Goal: Task Accomplishment & Management: Manage account settings

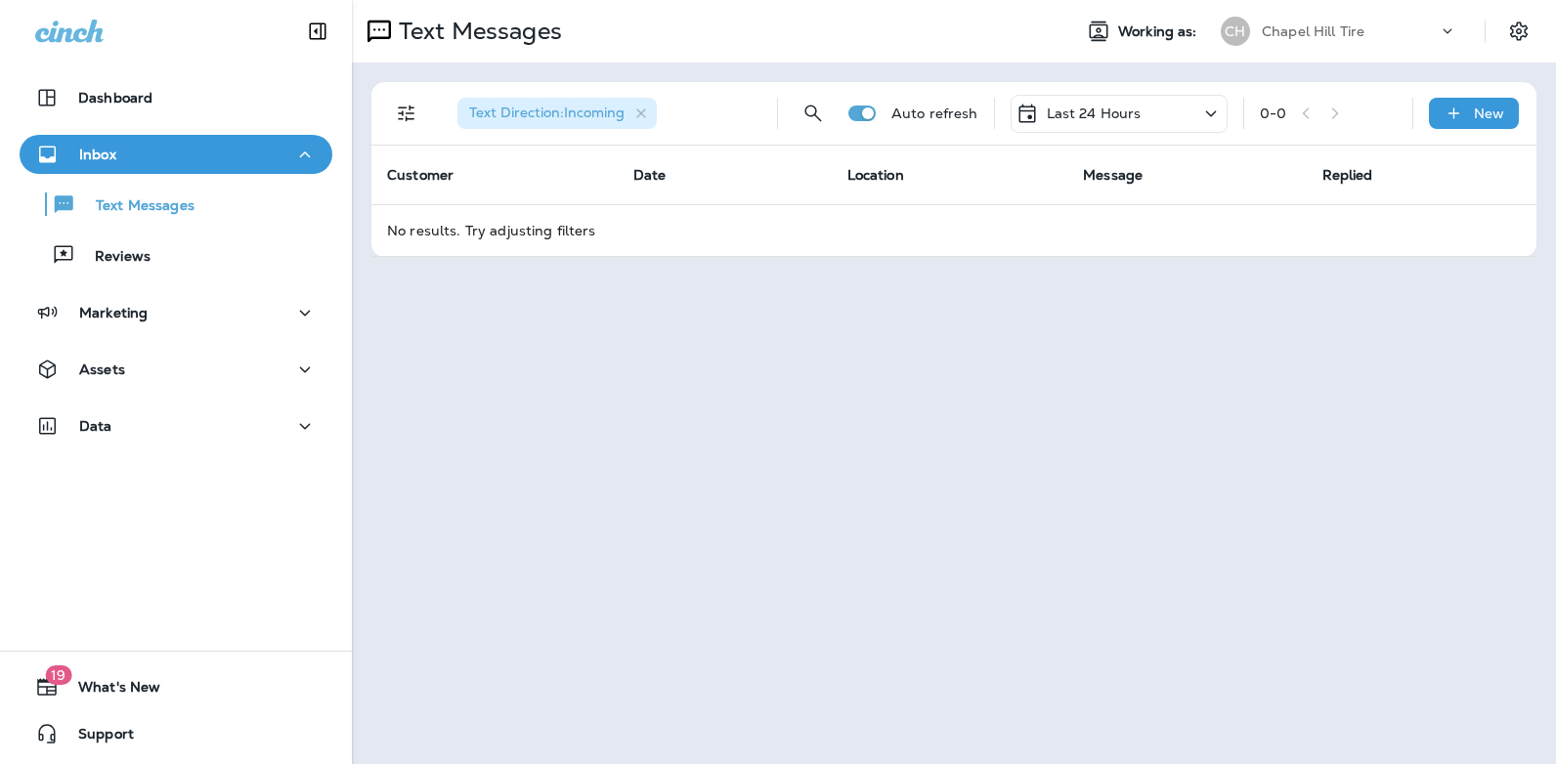
click at [1212, 113] on icon at bounding box center [1210, 114] width 23 height 24
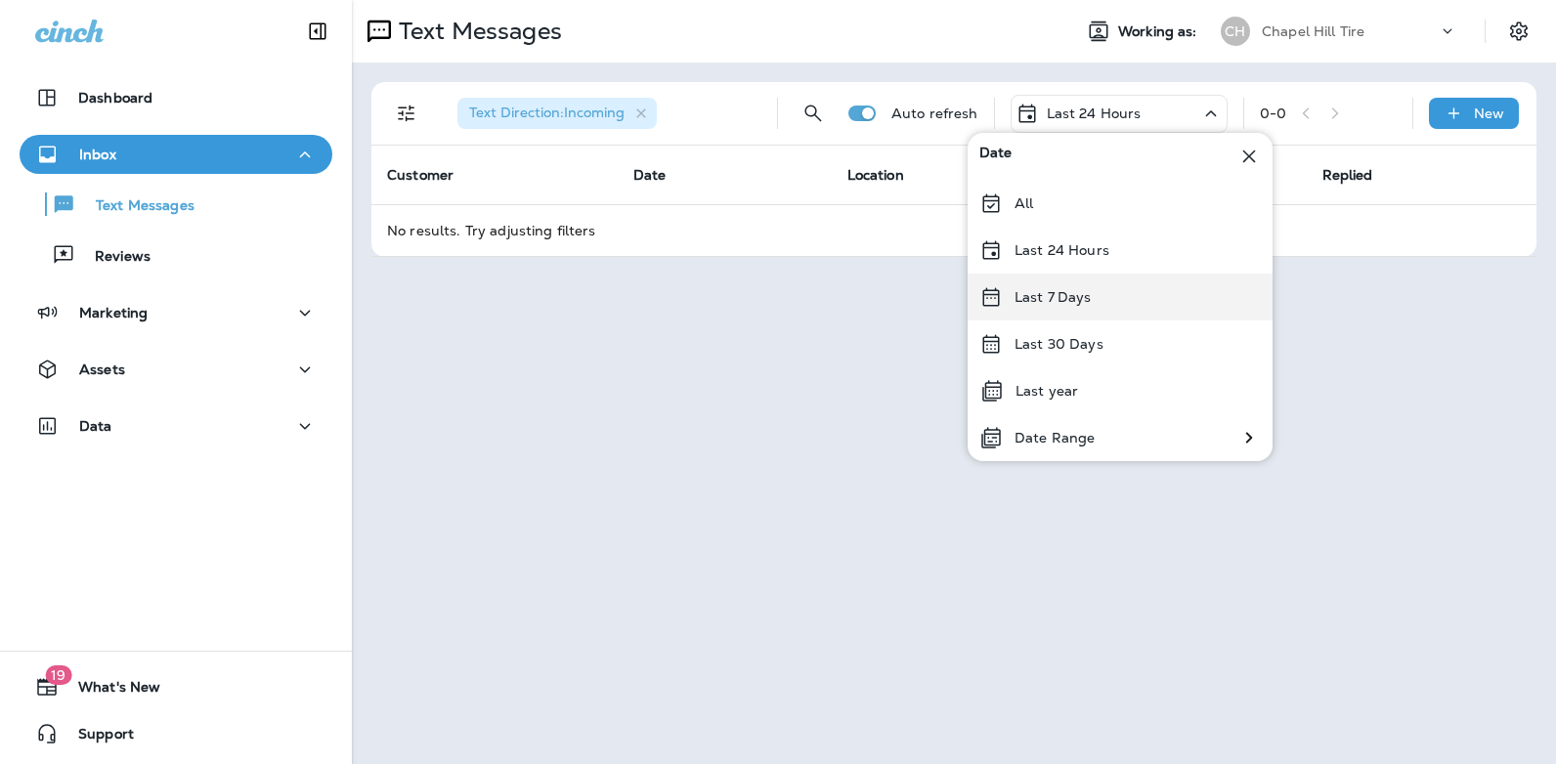
click at [1104, 296] on div "Last 7 Days" at bounding box center [1120, 297] width 305 height 47
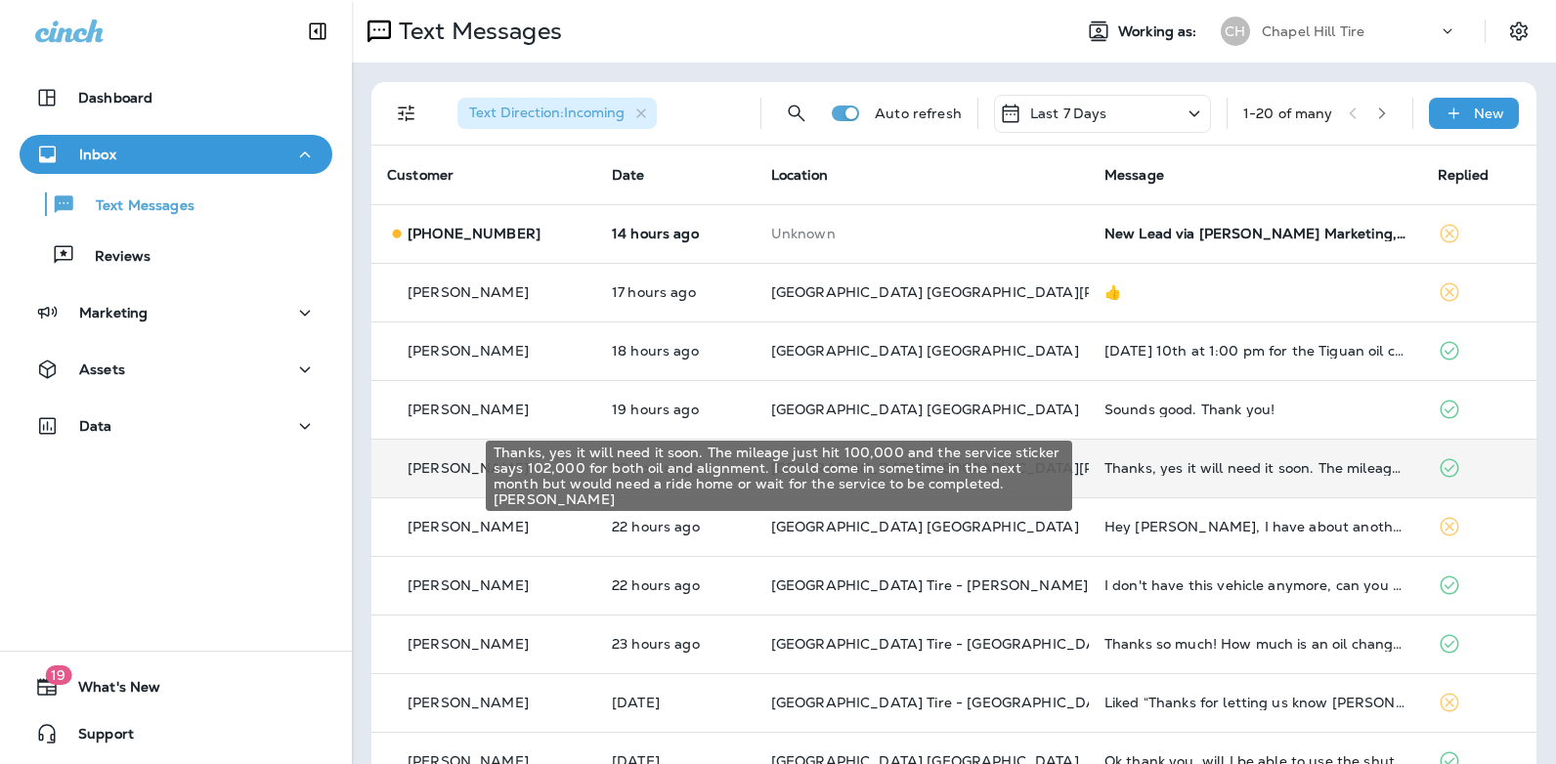
click at [1272, 466] on div "Thanks, yes it will need it soon. The mileage just hit 100,000 and the service …" at bounding box center [1256, 468] width 302 height 16
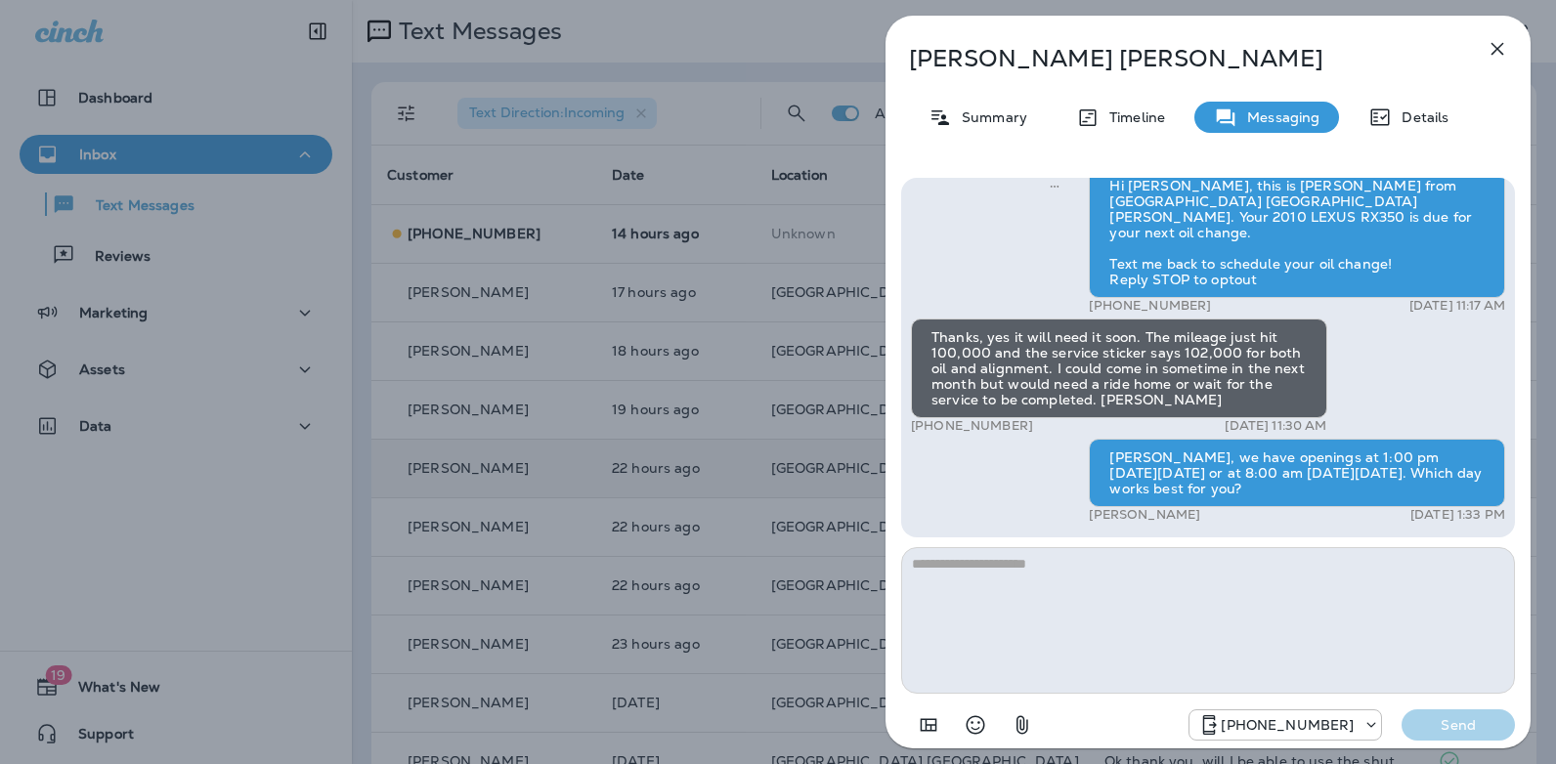
click at [1500, 43] on icon "button" at bounding box center [1497, 48] width 23 height 23
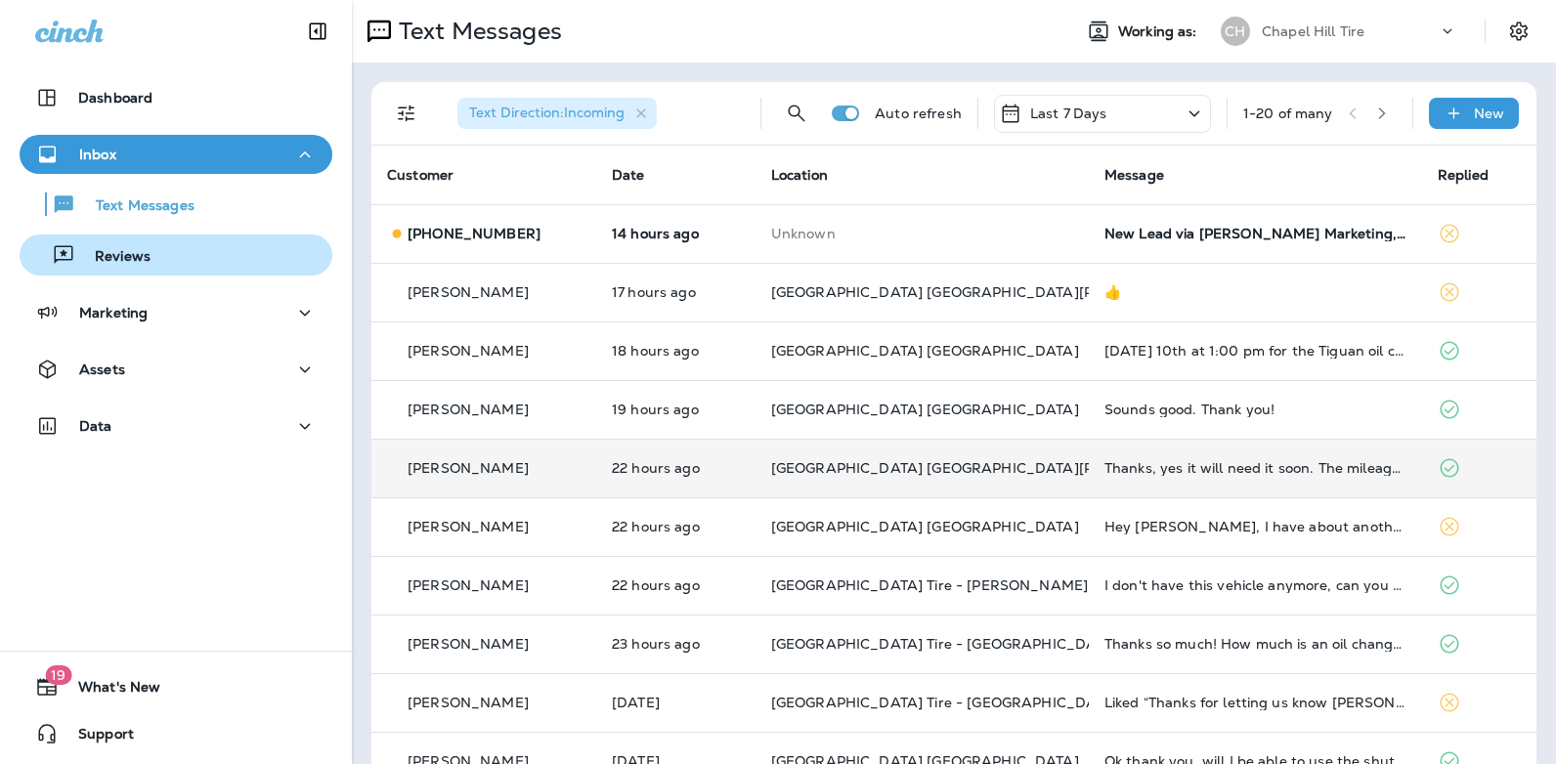
click at [138, 254] on p "Reviews" at bounding box center [112, 257] width 75 height 19
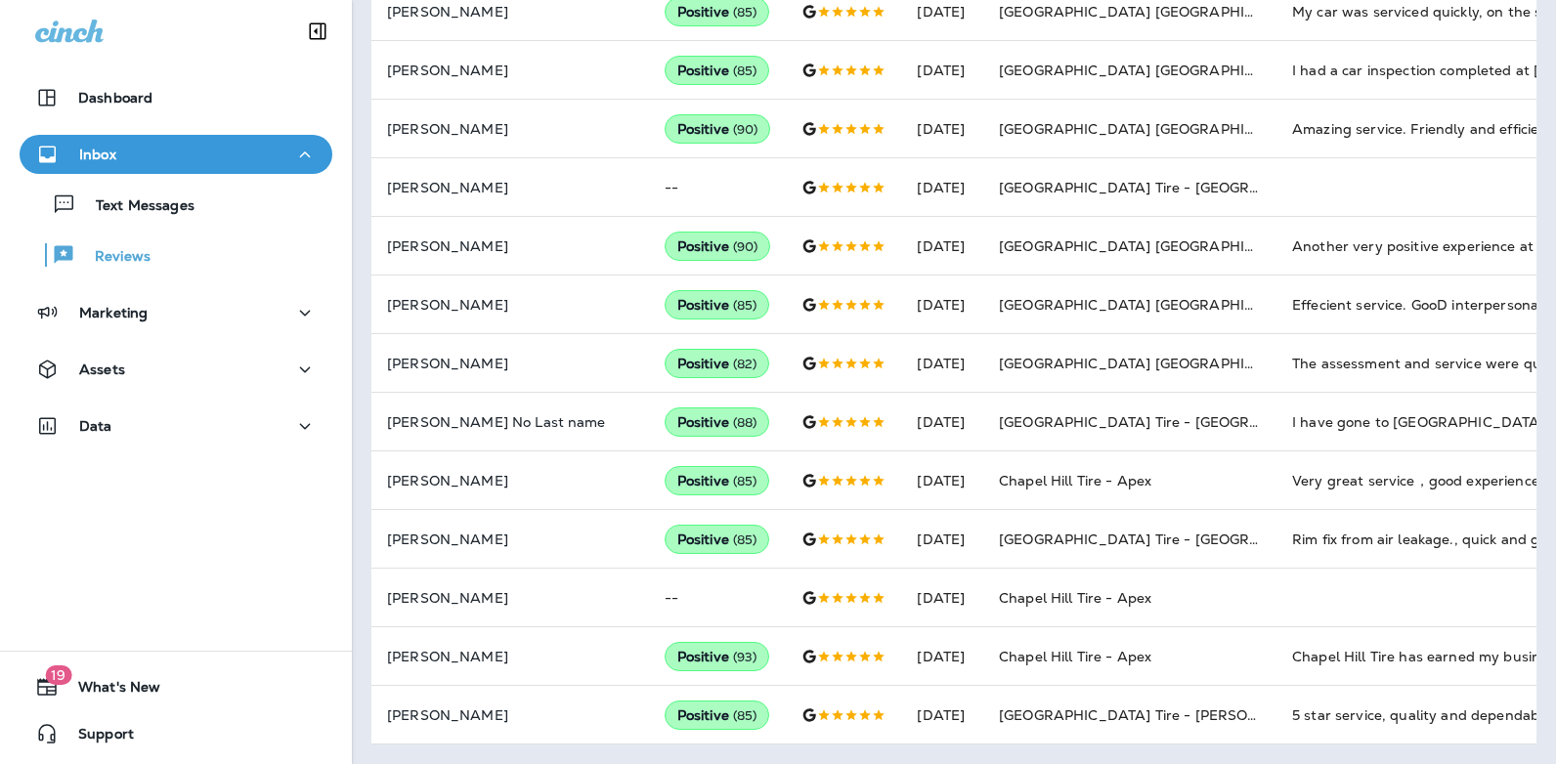
scroll to position [993, 0]
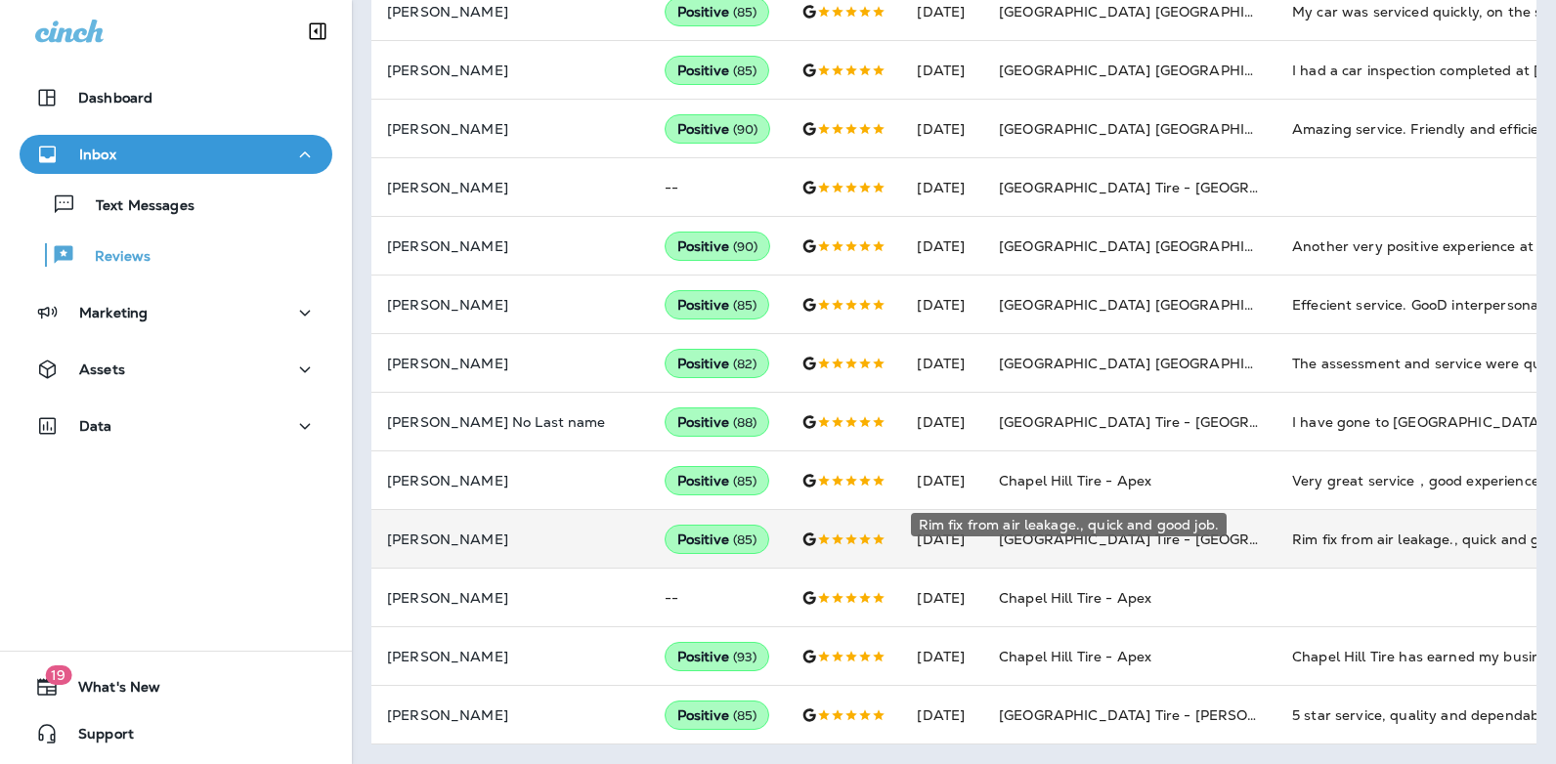
click at [1292, 530] on div "Rim fix from air leakage., quick and good job." at bounding box center [1423, 540] width 262 height 20
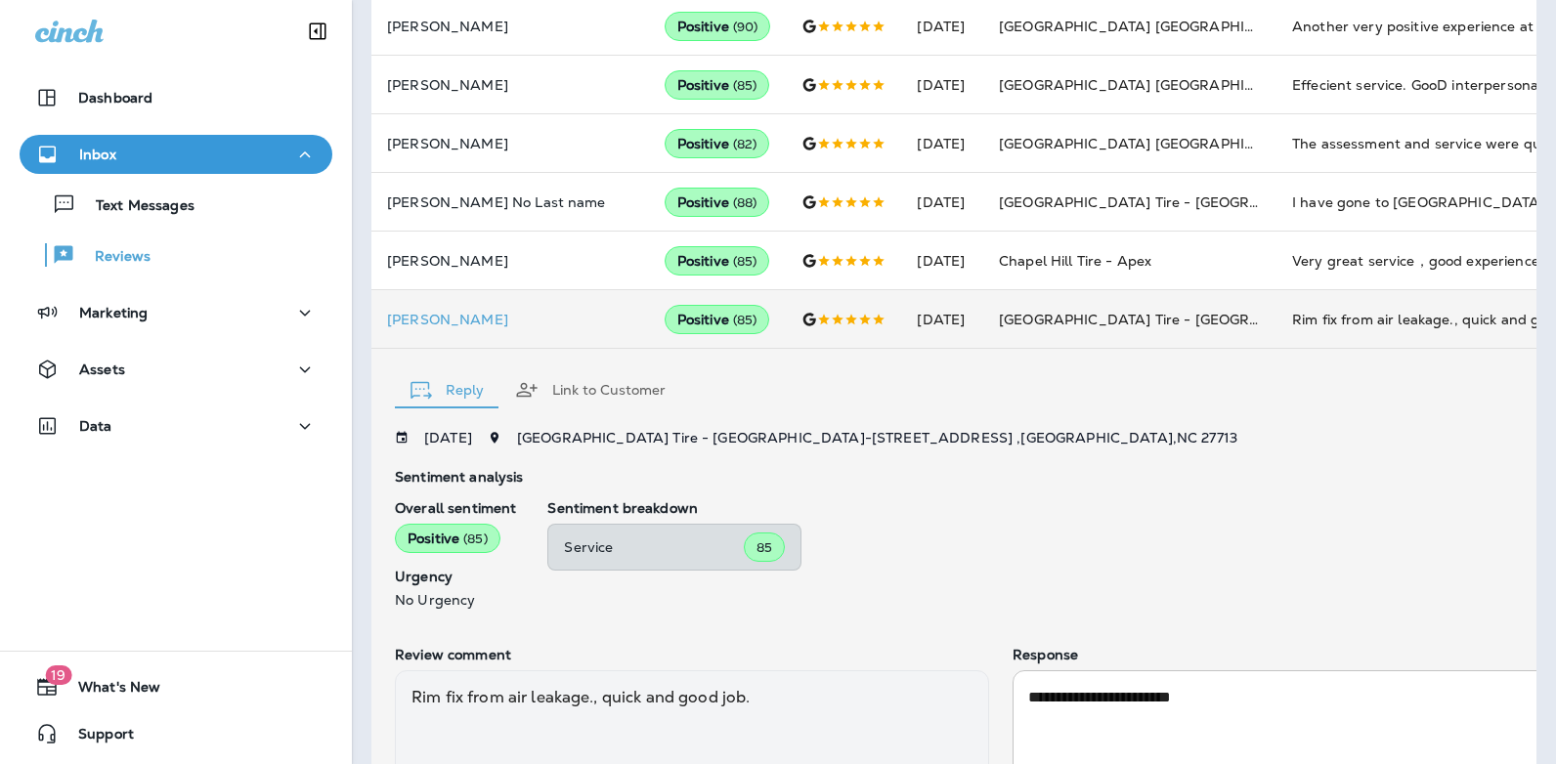
scroll to position [1221, 0]
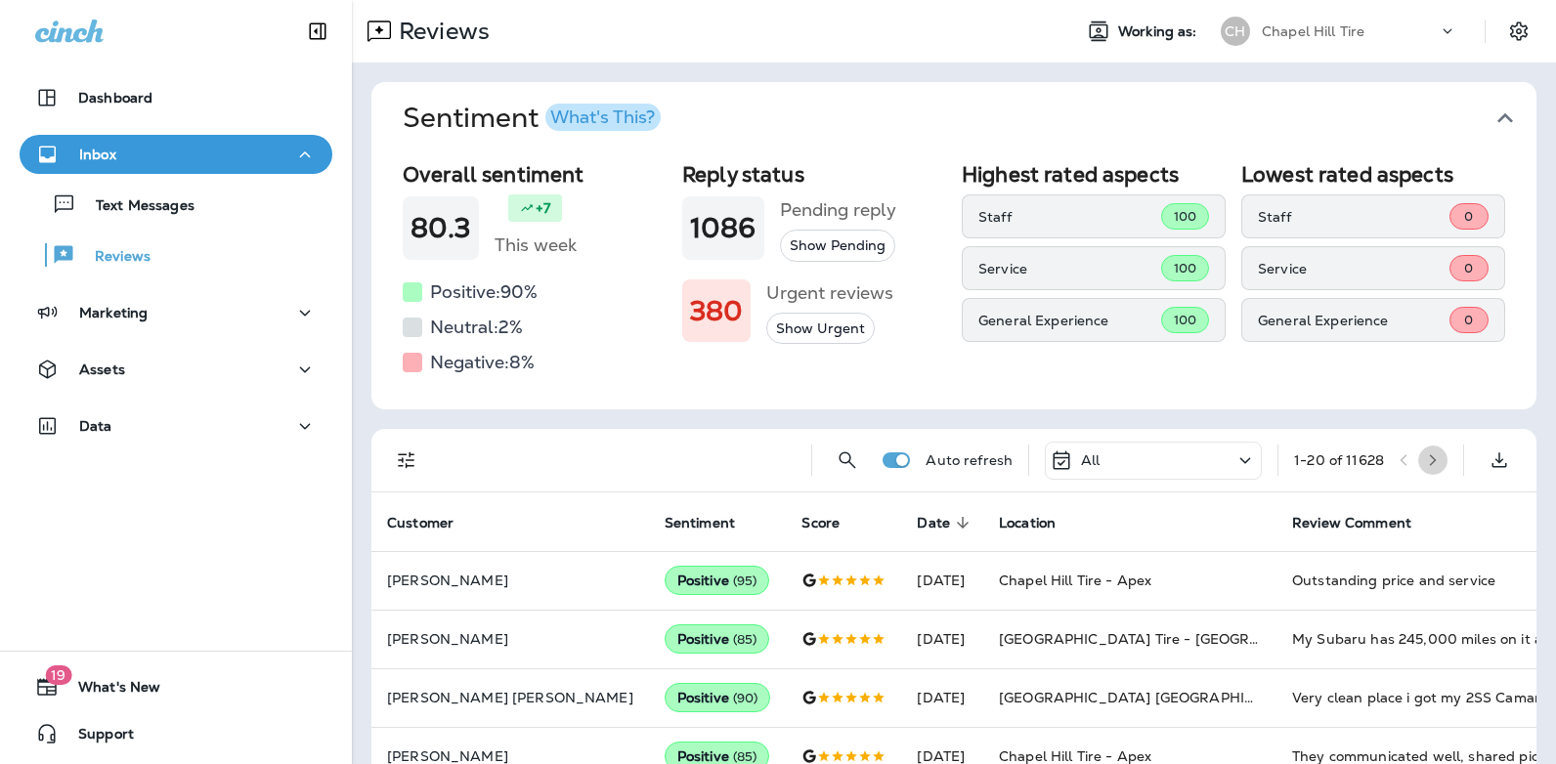
click at [1426, 462] on icon "button" at bounding box center [1433, 461] width 14 height 14
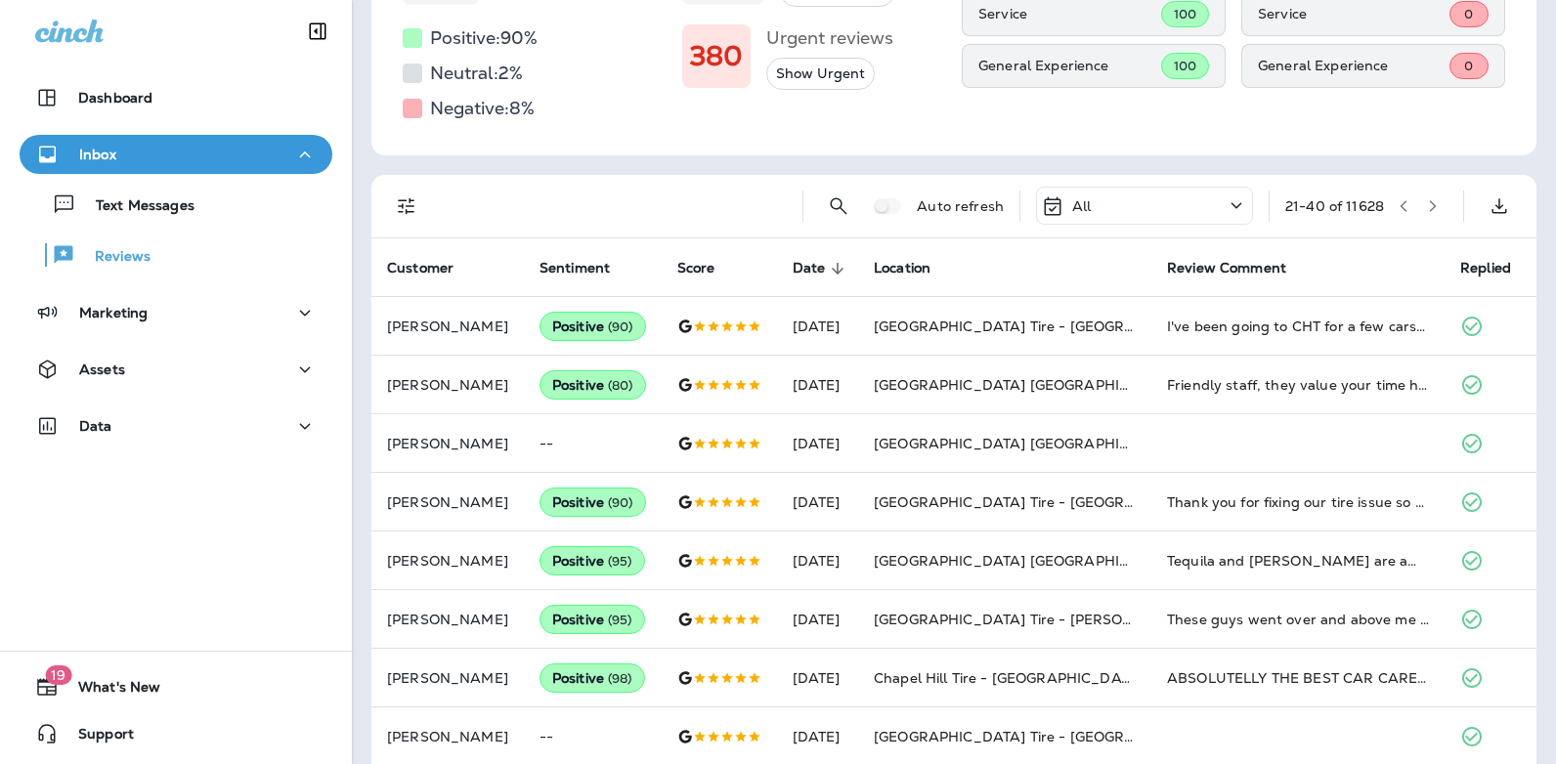
scroll to position [119, 0]
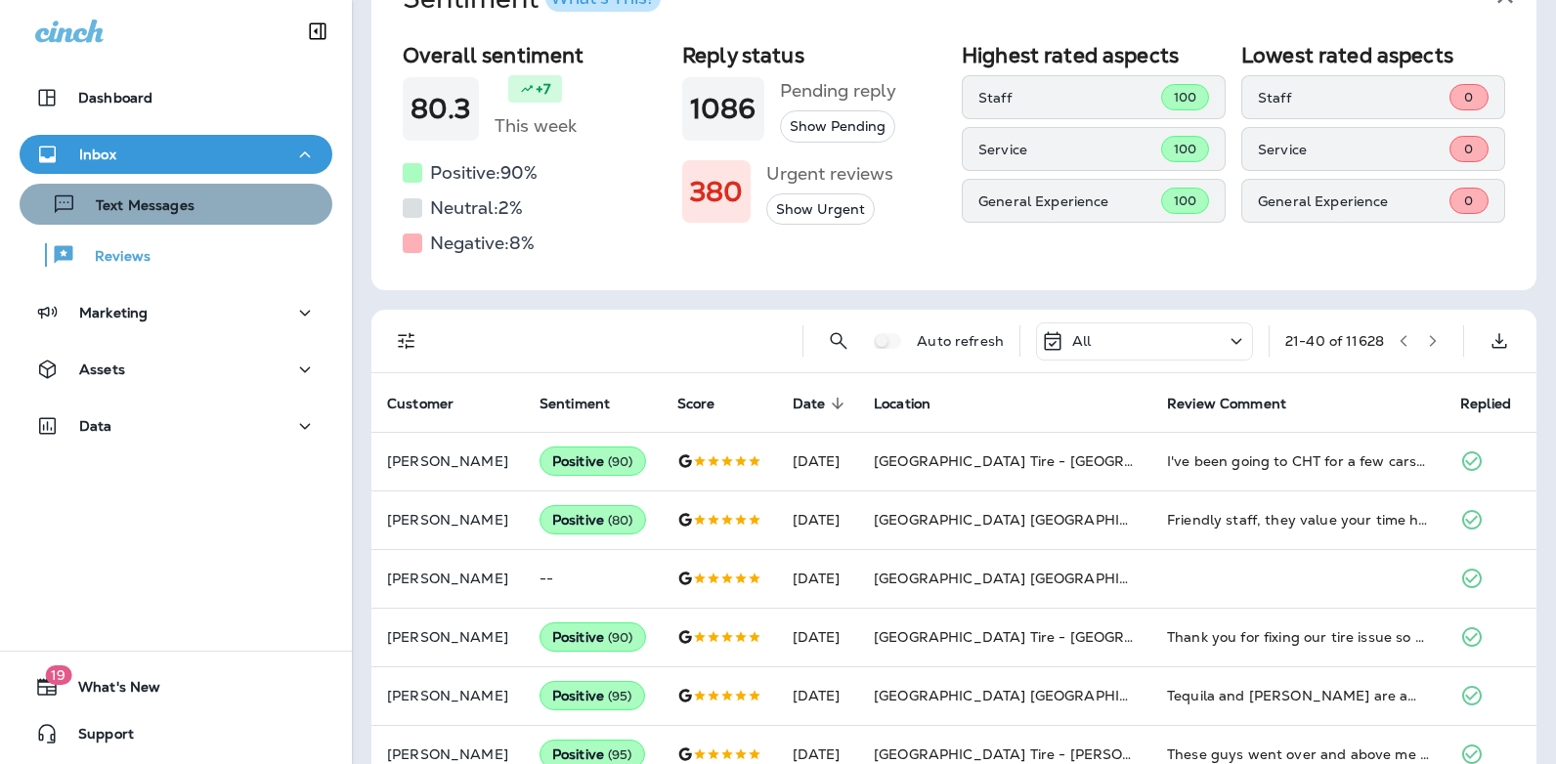
click at [177, 212] on p "Text Messages" at bounding box center [135, 206] width 118 height 19
